Goal: Task Accomplishment & Management: Complete application form

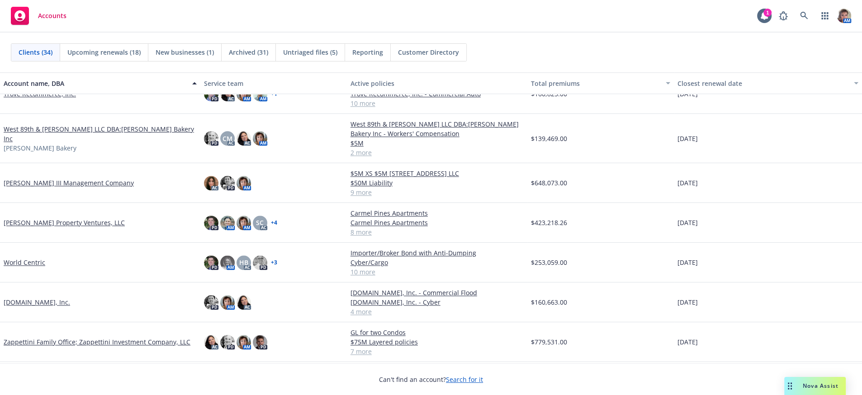
scroll to position [1009, 0]
click at [61, 223] on link "[PERSON_NAME] Property Ventures, LLC" at bounding box center [64, 222] width 121 height 9
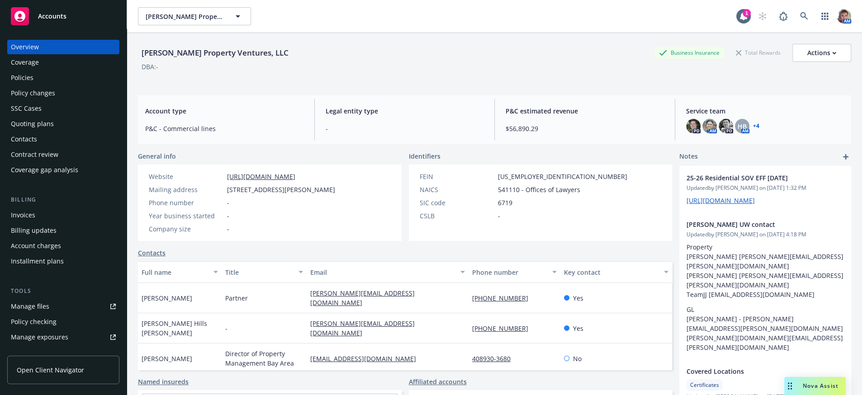
click at [31, 131] on div "Quoting plans" at bounding box center [32, 124] width 43 height 14
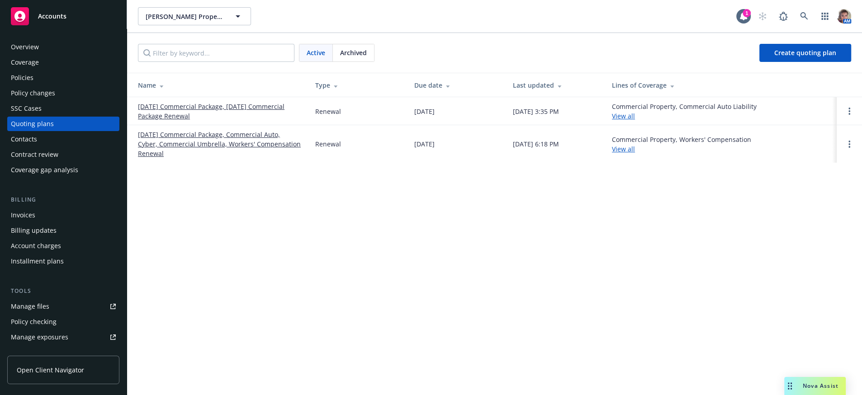
click at [194, 148] on link "[DATE] Commercial Package, Commercial Auto, Cyber, Commercial Umbrella, Workers…" at bounding box center [219, 144] width 163 height 28
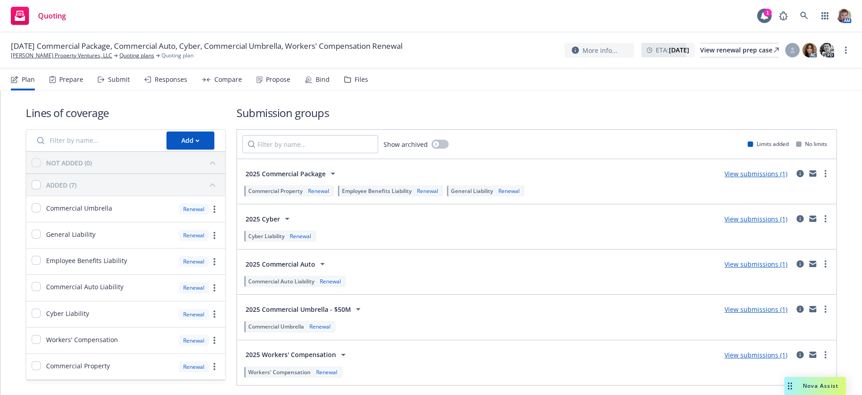
click at [130, 83] on div "Submit" at bounding box center [119, 79] width 22 height 7
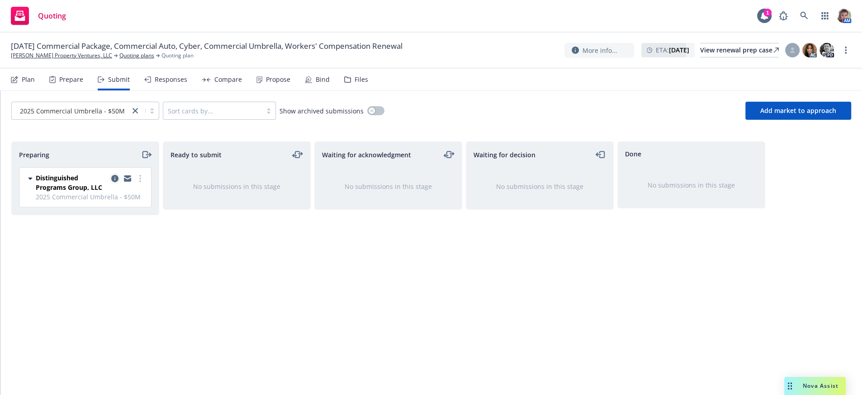
click at [115, 182] on icon "copy logging email" at bounding box center [114, 178] width 7 height 7
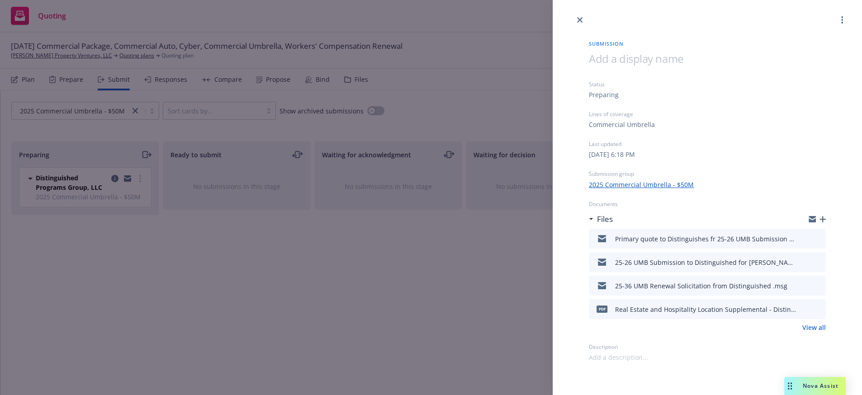
click at [819, 222] on icon "button" at bounding box center [822, 219] width 6 height 6
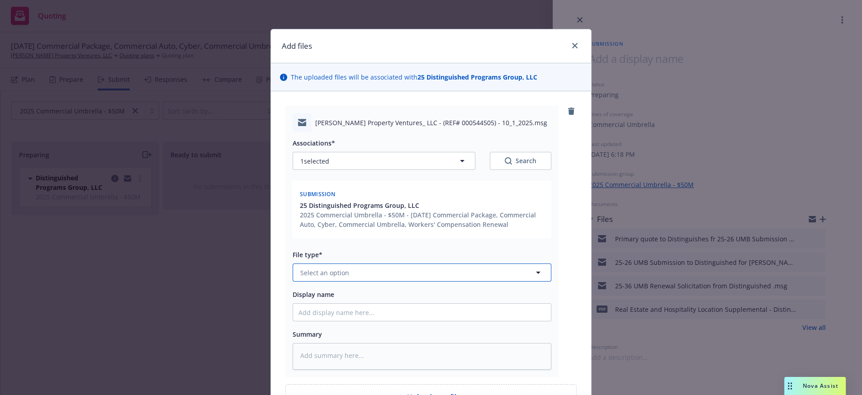
click at [370, 282] on button "Select an option" at bounding box center [422, 273] width 259 height 18
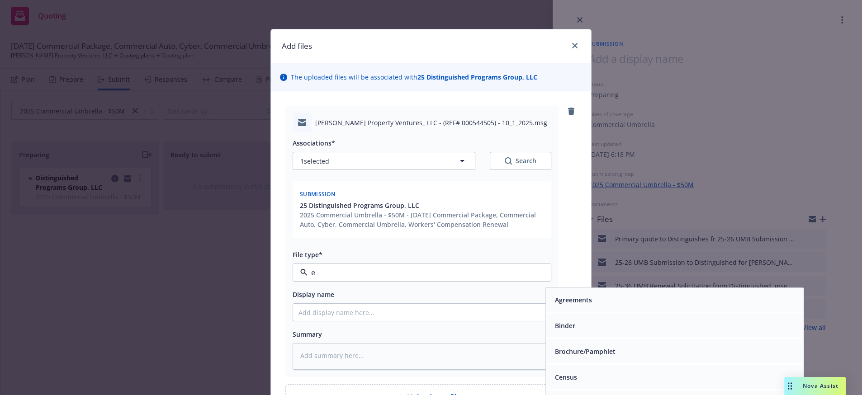
type input "em"
drag, startPoint x: 613, startPoint y: 362, endPoint x: 568, endPoint y: 363, distance: 44.8
click at [613, 332] on div "Email" at bounding box center [674, 325] width 247 height 13
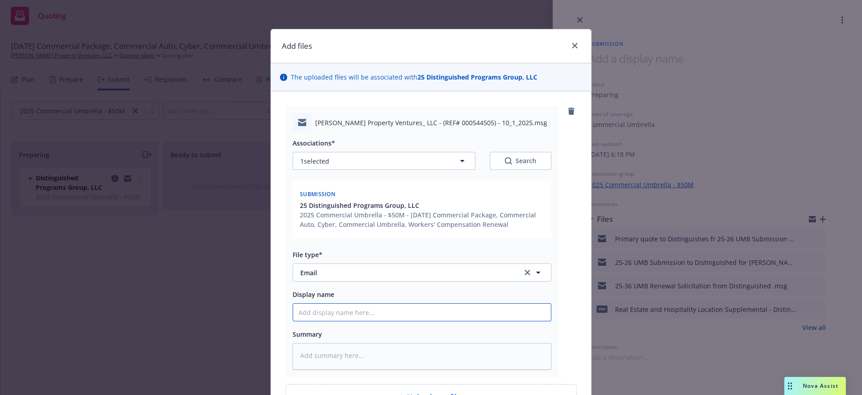
click at [414, 321] on input "Display name" at bounding box center [422, 312] width 258 height 17
type textarea "x"
type input "U"
type textarea "x"
type input "Um"
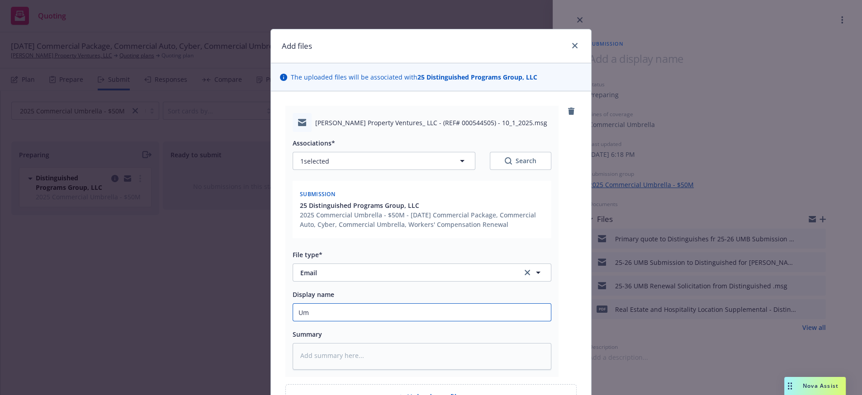
type textarea "x"
type input "Umb"
type textarea "x"
type input "Umbr"
type textarea "x"
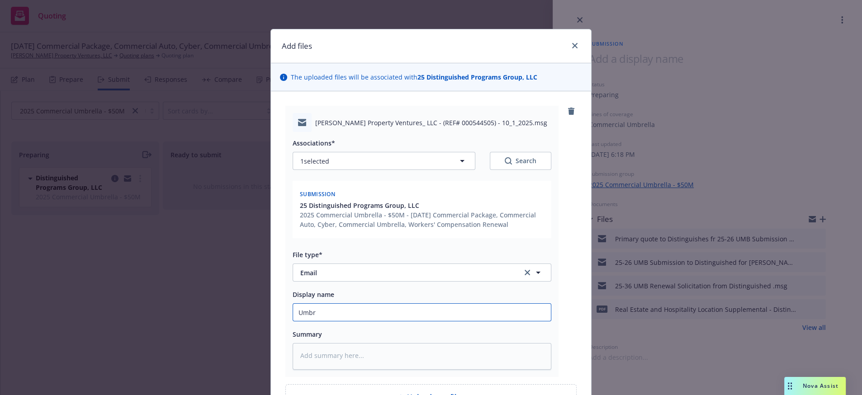
type input "Umbre"
type textarea "x"
type input "Umbrel"
type textarea "x"
type input "[PERSON_NAME]"
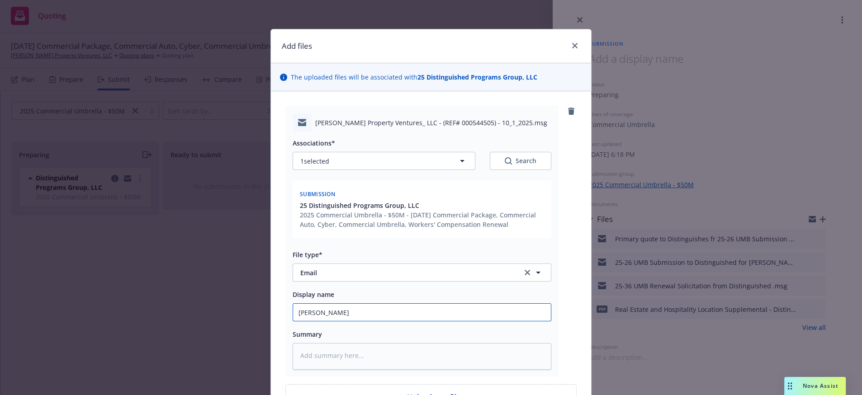
type textarea "x"
type input "Umbrella"
type textarea "x"
type input "Umbrella"
type textarea "x"
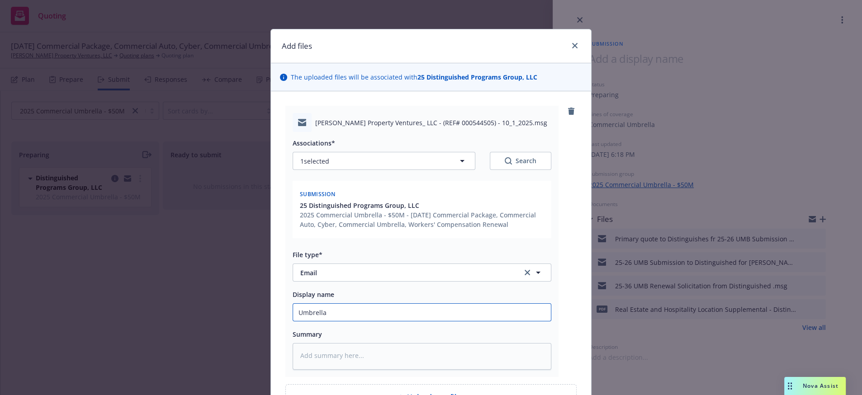
type input "Umbrella U"
type textarea "x"
type input "Umbrella Un"
type textarea "x"
type input "Umbrella Und"
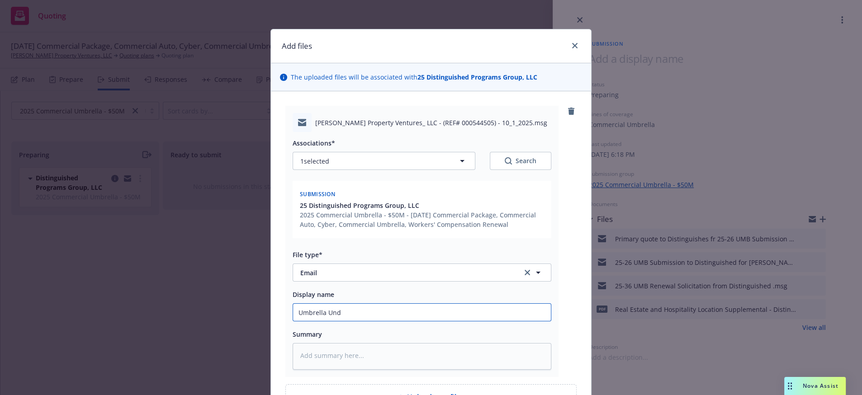
type textarea "x"
type input "Umbrella Unde"
type textarea "x"
type input "Umbrella Under"
type textarea "x"
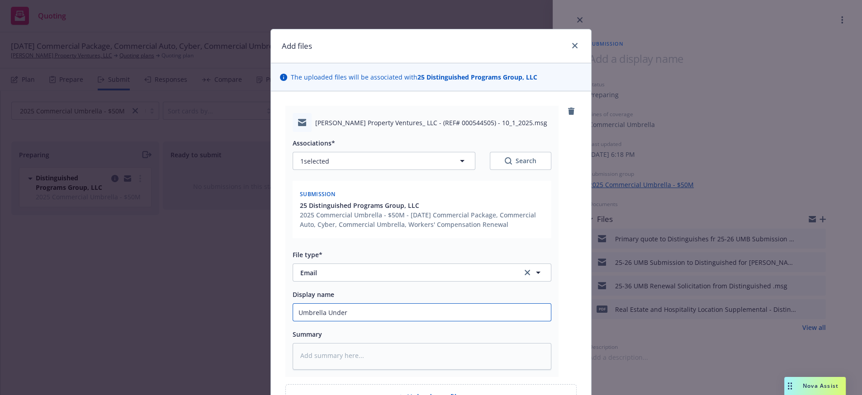
type input "Umbrella Underw"
type textarea "x"
type input "Umbrella Underwr"
type textarea "x"
type input "Umbrella Underwri"
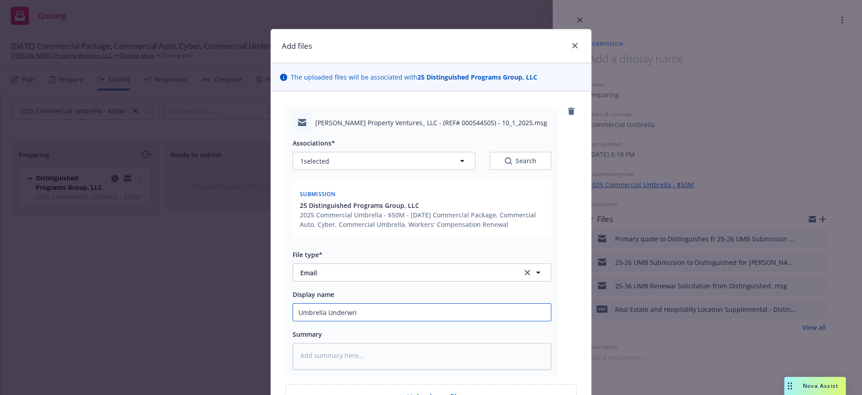
type textarea "x"
type input "Umbrella Underwrit"
type textarea "x"
type input "Umbrella Underwrite"
type textarea "x"
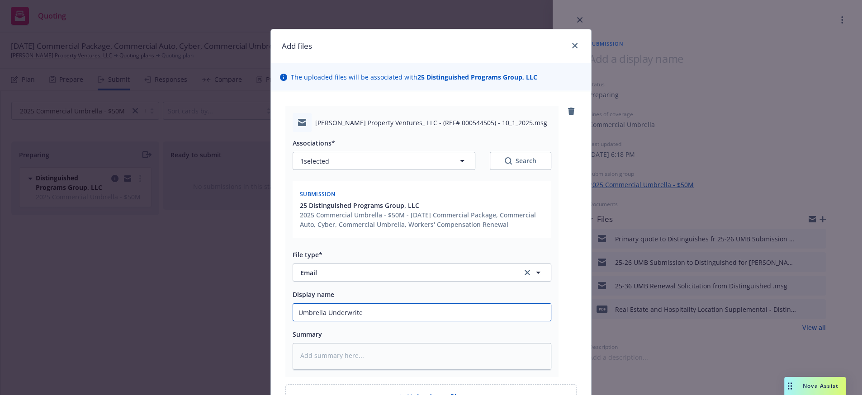
type input "Umbrella Underwriter"
type textarea "x"
type input "Umbrella Underwriter"
type textarea "x"
type input "Umbrella Underwriter n"
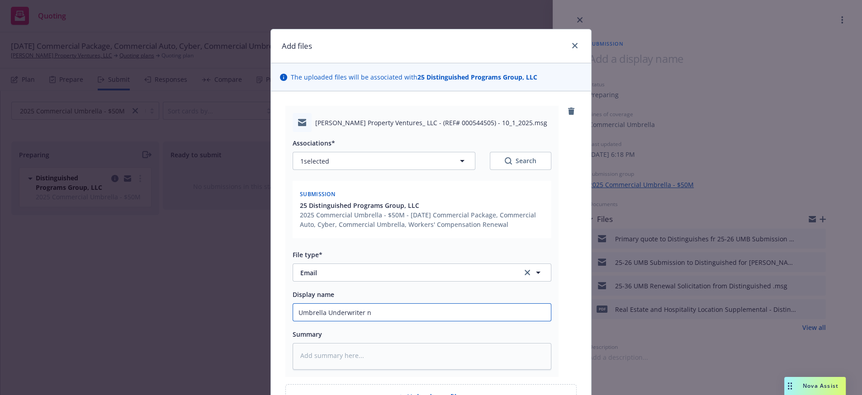
type textarea "x"
type input "Umbrella Underwriter ne"
type textarea "x"
type input "Umbrella Underwriter nee"
type textarea "x"
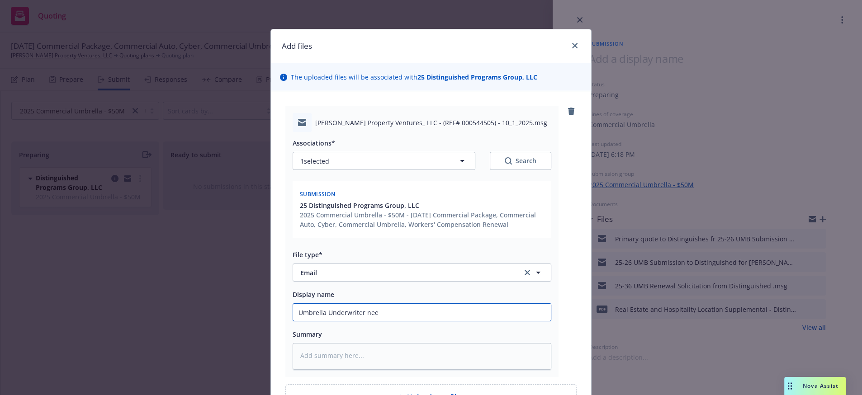
type input "Umbrella Underwriter need"
type textarea "x"
type input "Umbrella Underwriter needs"
type textarea "x"
type input "Umbrella Underwriter needs b"
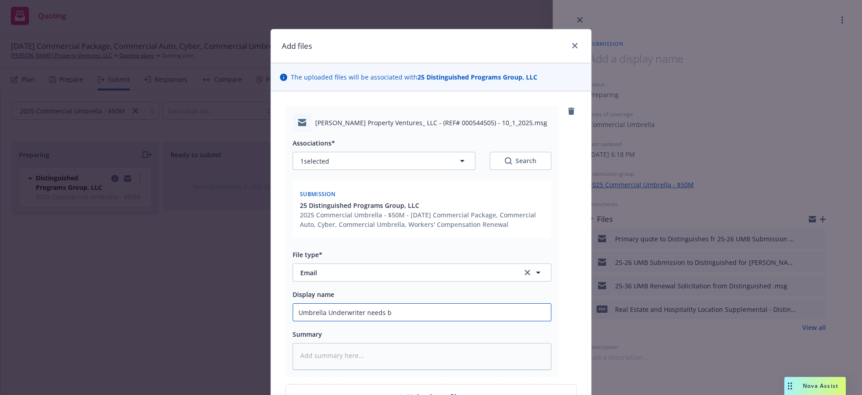
type textarea "x"
type input "Umbrella Underwriter needs bu"
type textarea "x"
type input "Umbrella Underwriter needs [PERSON_NAME]"
type textarea "x"
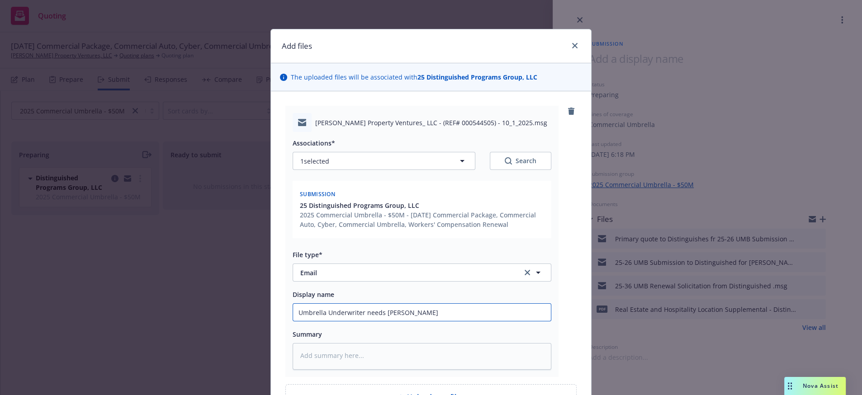
type input "Umbrella Underwriter needs buil"
type textarea "x"
type input "Umbrella Underwriter needs build"
type textarea "x"
type input "Umbrella Underwriter needs buildi"
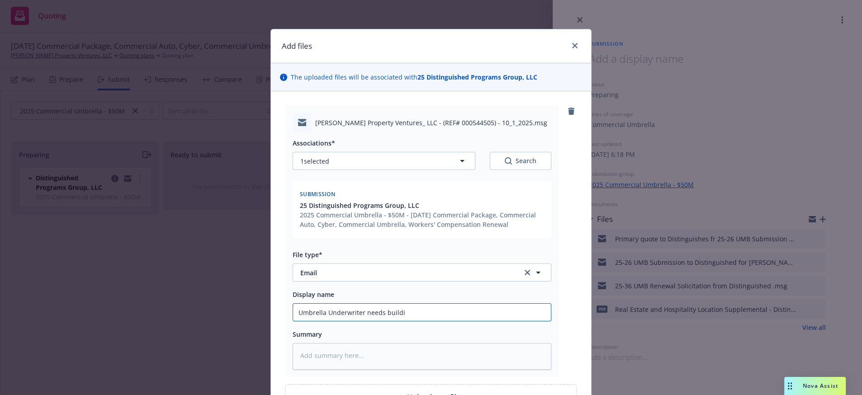
type textarea "x"
type input "Umbrella Underwriter needs buildin"
type textarea "x"
type input "Umbrella Underwriter needs building"
type textarea "x"
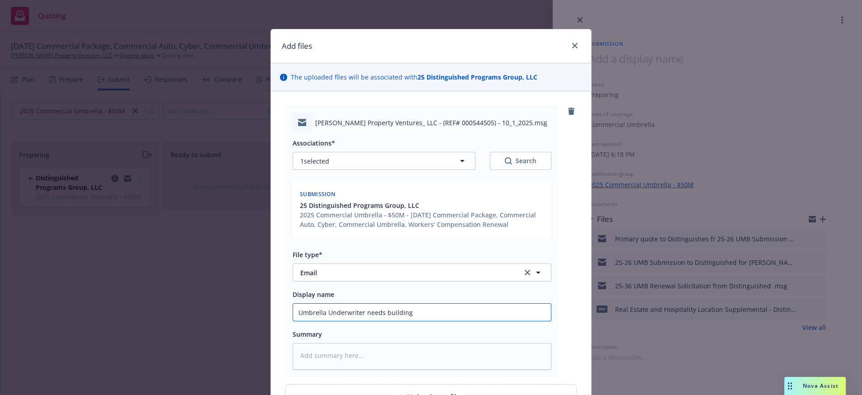
type input "Umbrella Underwriter needs building"
type textarea "x"
type input "Umbrella Underwriter needs building u"
type textarea "x"
type input "Umbrella Underwriter needs building upd"
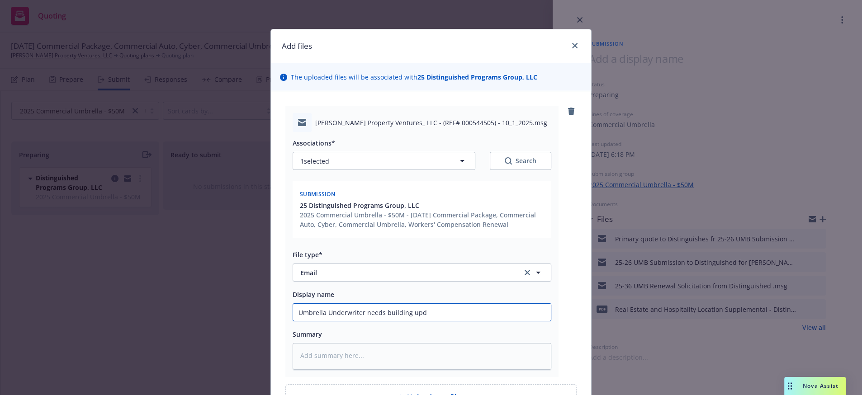
type textarea "x"
type input "Umbrella Underwriter needs building upda"
type textarea "x"
type input "Umbrella Underwriter needs building updat"
type textarea "x"
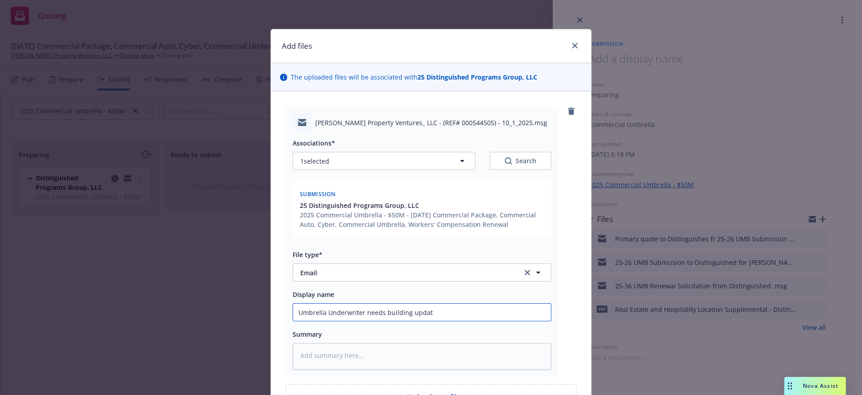
type input "Umbrella Underwriter needs building update"
type textarea "x"
type input "Umbrella Underwriter needs building update"
type textarea "x"
type input "Umbrella Underwriter needs building update i"
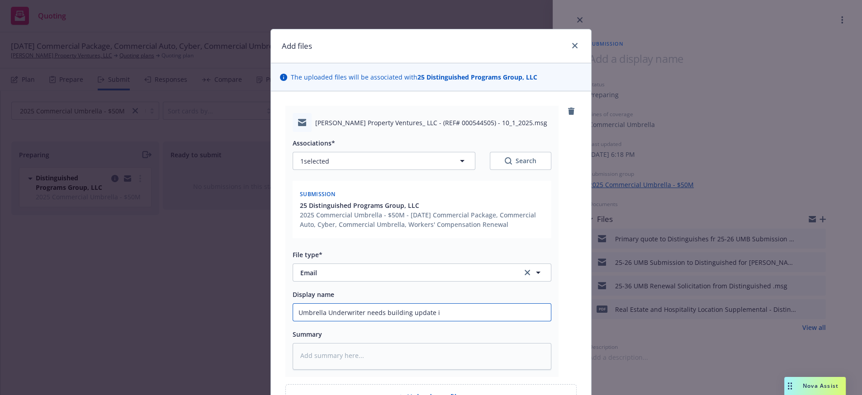
type textarea "x"
type input "Umbrella Underwriter needs building update in"
type textarea "x"
type input "Umbrella Underwriter needs building update inf"
type textarea "x"
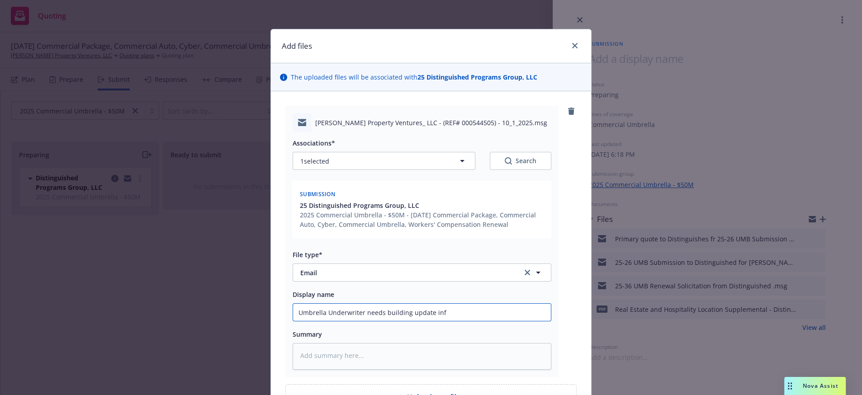
type input "Umbrella Underwriter needs building update info"
type textarea "x"
type input "Umbrella Underwriter needs building update infor"
type textarea "x"
type input "Umbrella Underwriter needs building update inform"
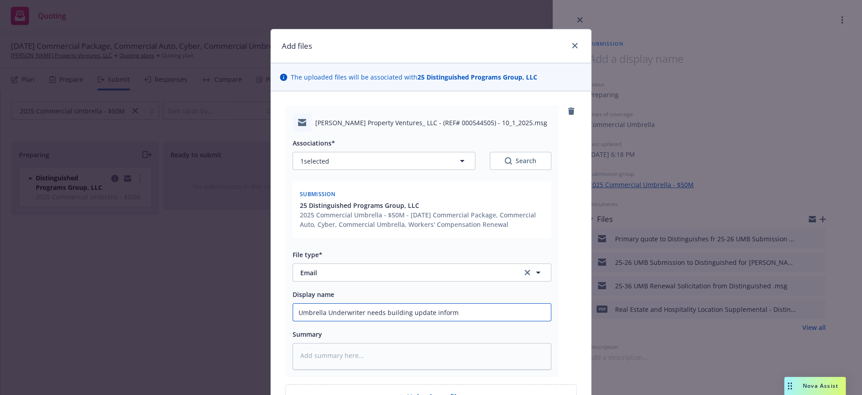
type textarea "x"
type input "Umbrella Underwriter needs building update informai"
type textarea "x"
type input "Umbrella Underwriter needs building update informait"
type textarea "x"
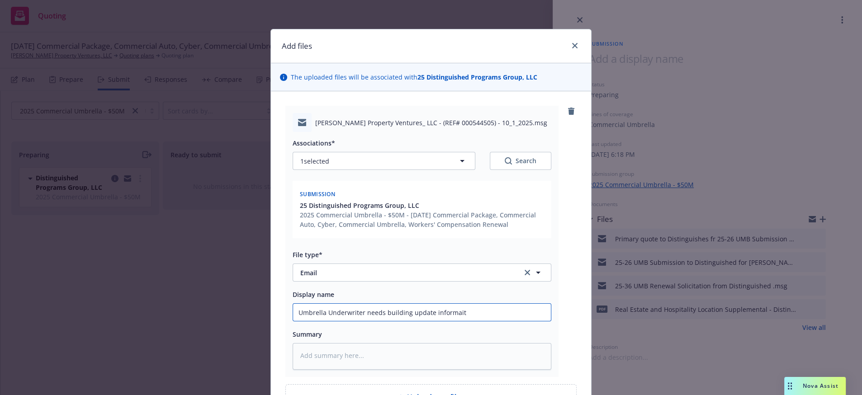
type input "Umbrella Underwriter needs building update informaito"
type textarea "x"
type input "Umbrella Underwriter needs building update informaiton"
type textarea "x"
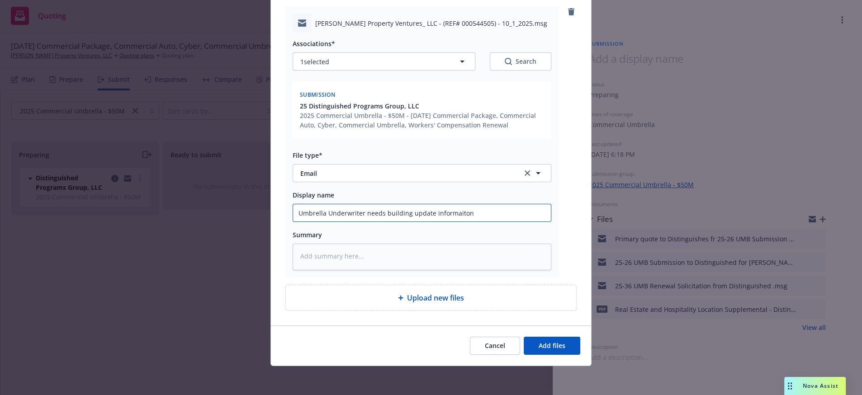
scroll to position [149, 0]
type input "Umbrella Underwriter needs building update informaiton"
click at [548, 338] on button "Add files" at bounding box center [552, 346] width 57 height 18
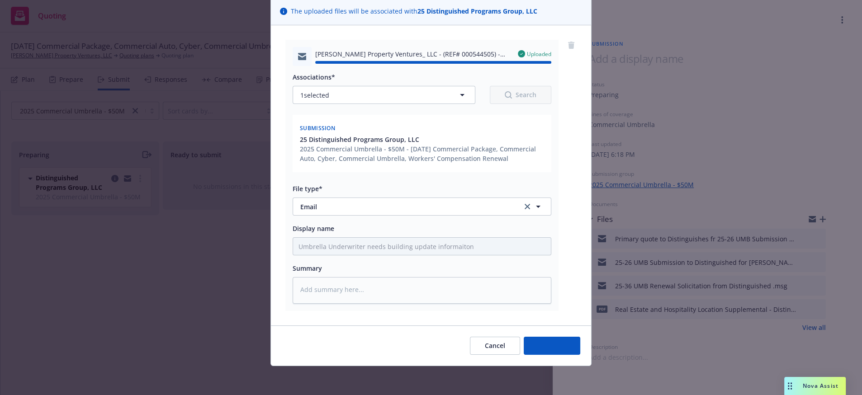
type textarea "x"
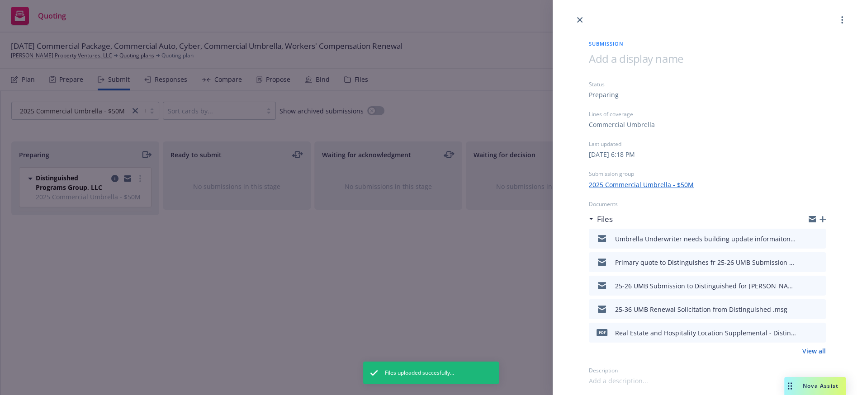
click at [101, 275] on div "Submission Status Preparing Lines of coverage Commercial Umbrella Last updated …" at bounding box center [431, 197] width 862 height 395
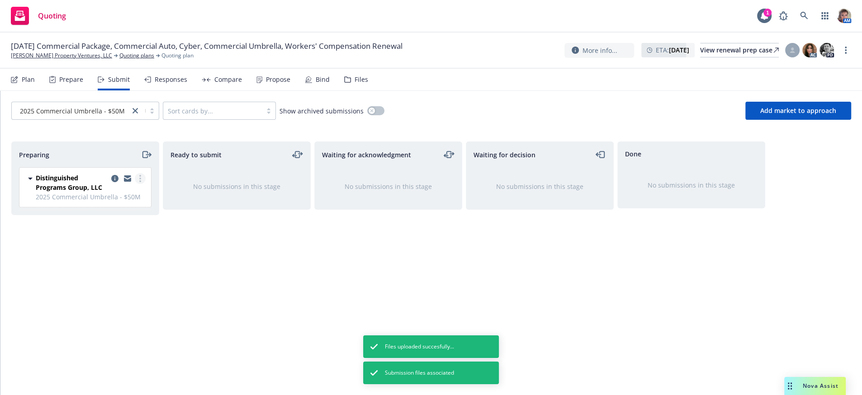
click at [137, 184] on link "more" at bounding box center [140, 178] width 11 height 11
click at [120, 314] on span "Copy logging email" at bounding box center [94, 315] width 79 height 9
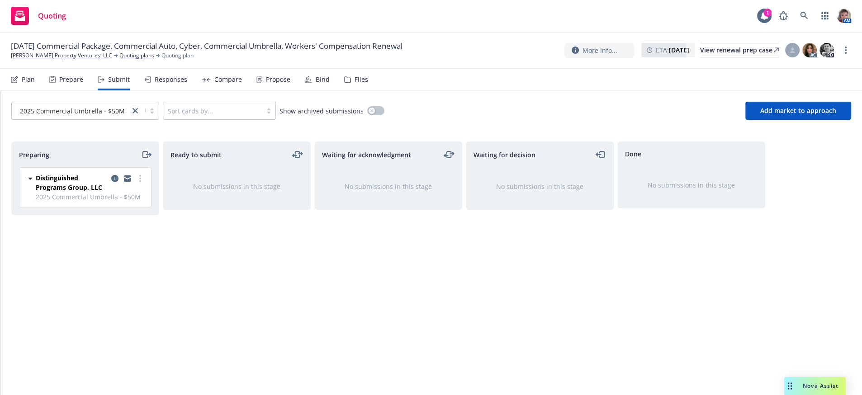
click at [148, 160] on icon "moveRight" at bounding box center [146, 154] width 10 height 11
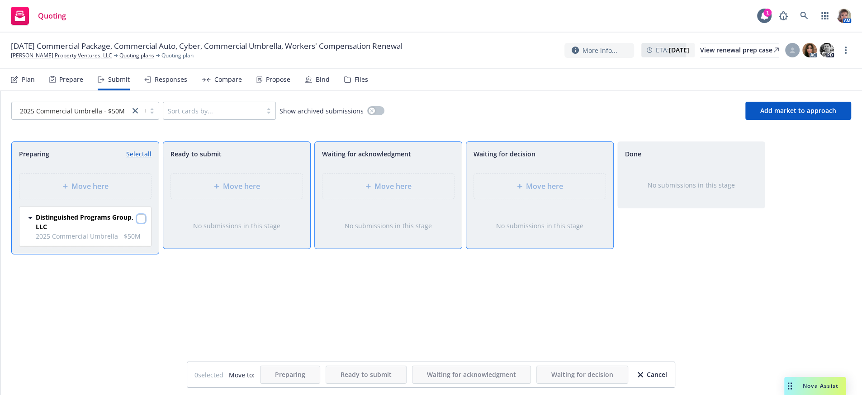
click at [140, 223] on input "checkbox" at bounding box center [141, 218] width 9 height 9
checkbox input "true"
click at [526, 192] on span "Move here" at bounding box center [544, 186] width 37 height 11
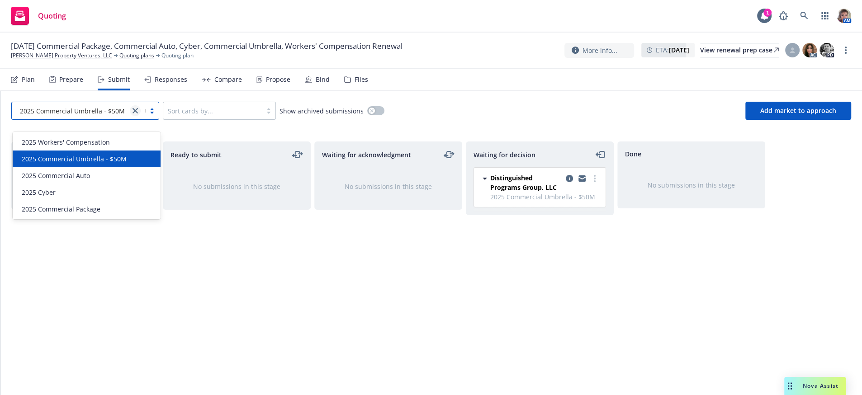
click at [136, 116] on link "close" at bounding box center [135, 110] width 11 height 11
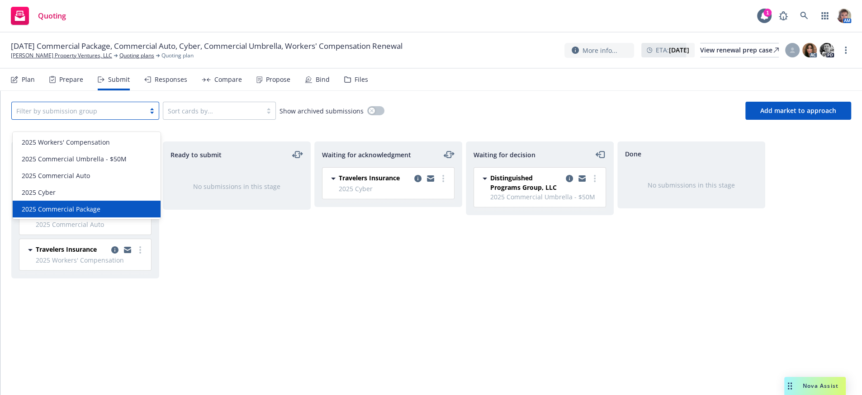
click at [126, 208] on div "2025 Commercial Package" at bounding box center [86, 208] width 137 height 9
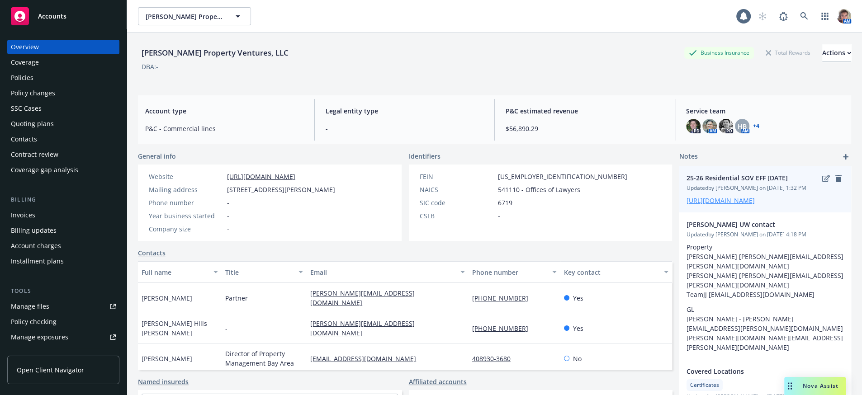
click at [720, 205] on link "[URL][DOMAIN_NAME]" at bounding box center [720, 200] width 68 height 9
